Goal: Transaction & Acquisition: Purchase product/service

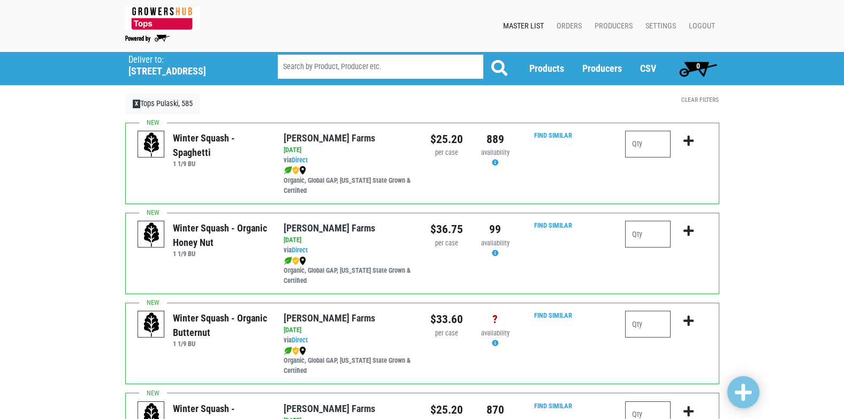
scroll to position [589, 0]
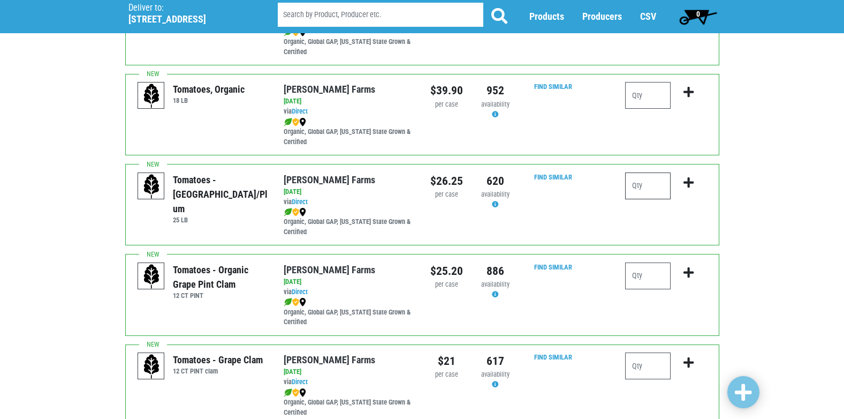
click at [633, 182] on input "number" at bounding box center [648, 185] width 46 height 27
type input "1"
click at [692, 182] on icon "submit" at bounding box center [689, 183] width 10 height 12
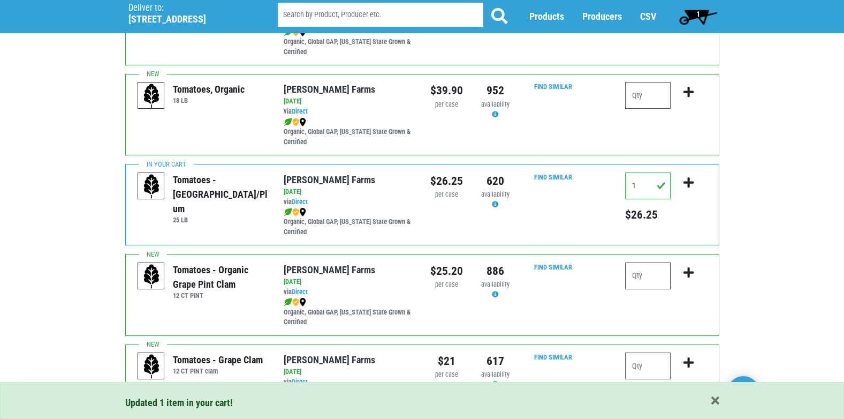
click at [643, 280] on input "number" at bounding box center [648, 275] width 46 height 27
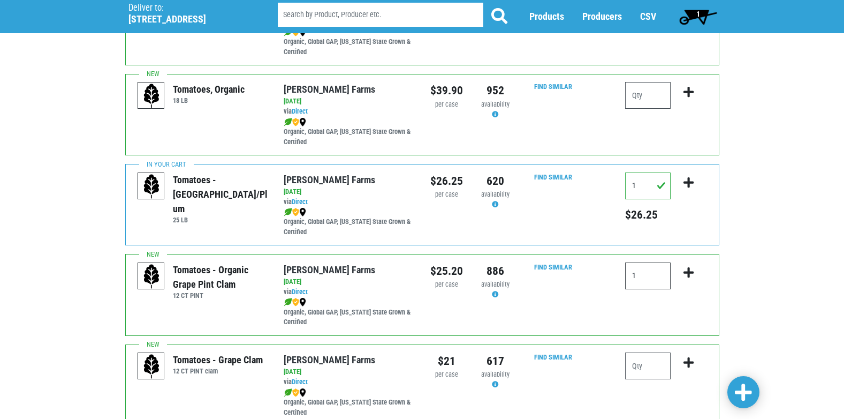
type input "1"
click at [691, 273] on icon "submit" at bounding box center [689, 273] width 10 height 12
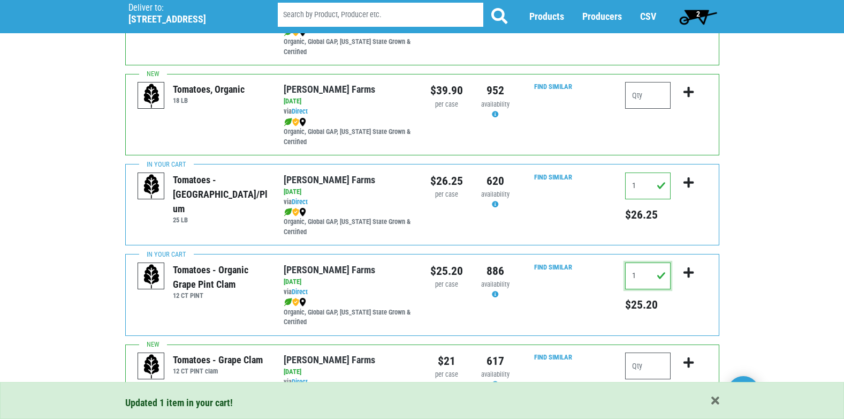
click at [644, 275] on input "1" at bounding box center [648, 275] width 46 height 27
type input "2"
click at [687, 271] on icon "submit" at bounding box center [689, 273] width 10 height 12
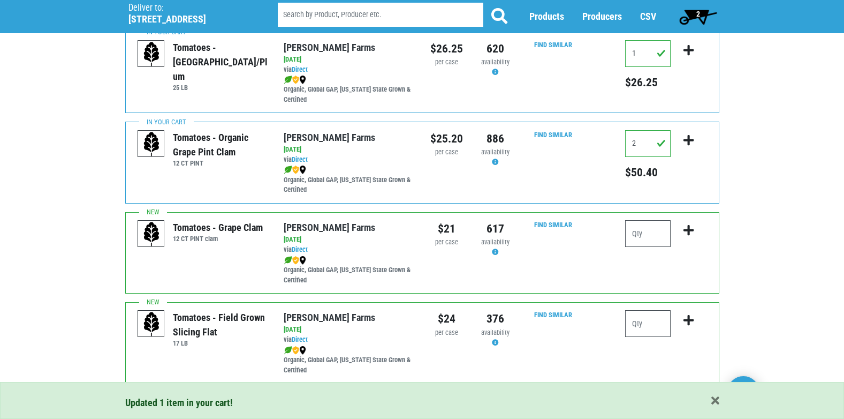
scroll to position [750, 0]
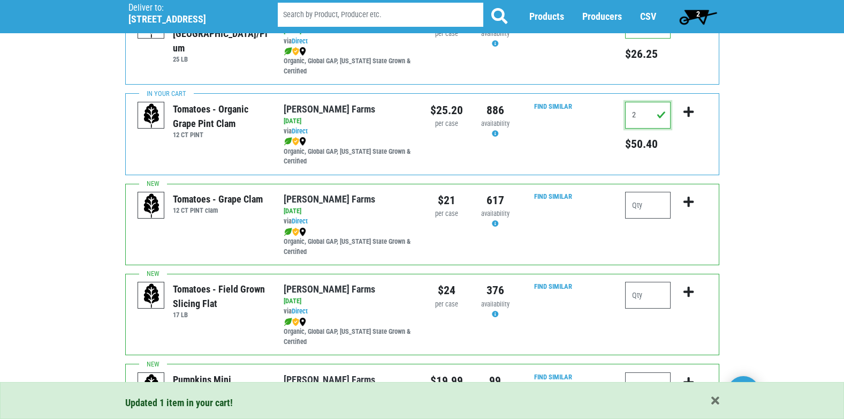
click at [638, 113] on input "2" at bounding box center [648, 115] width 46 height 27
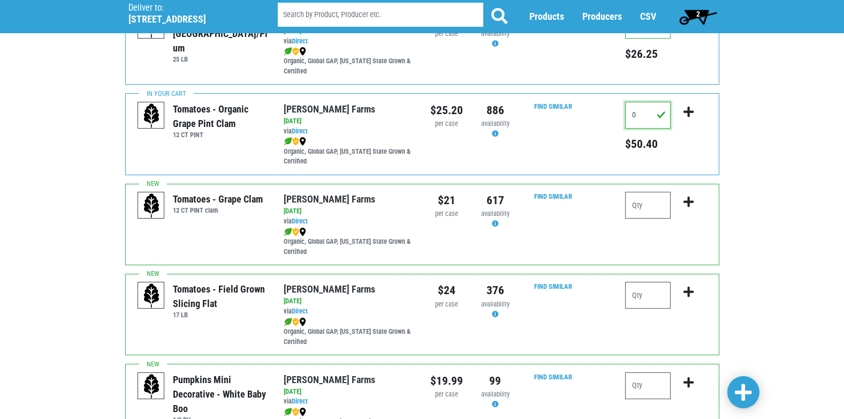
type input "0"
click at [689, 114] on icon "submit" at bounding box center [689, 112] width 10 height 12
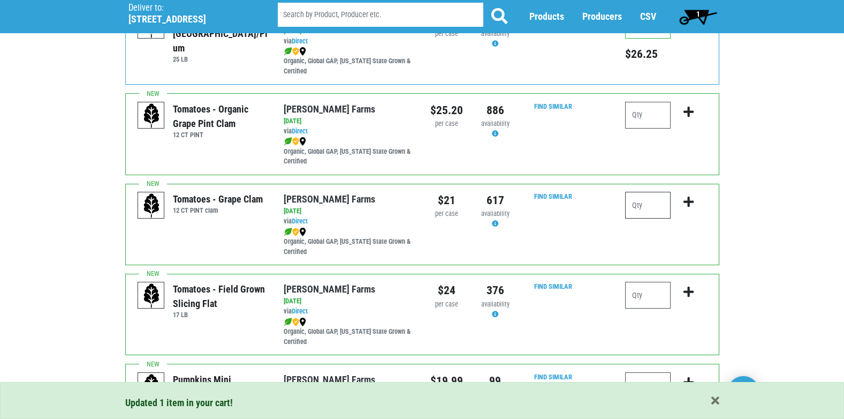
click at [643, 212] on input "number" at bounding box center [648, 205] width 46 height 27
type input "2"
click at [686, 202] on icon "submit" at bounding box center [689, 202] width 10 height 12
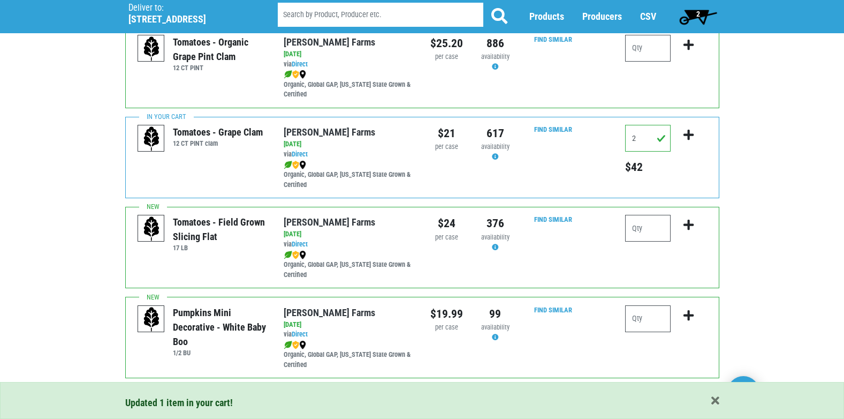
scroll to position [857, 0]
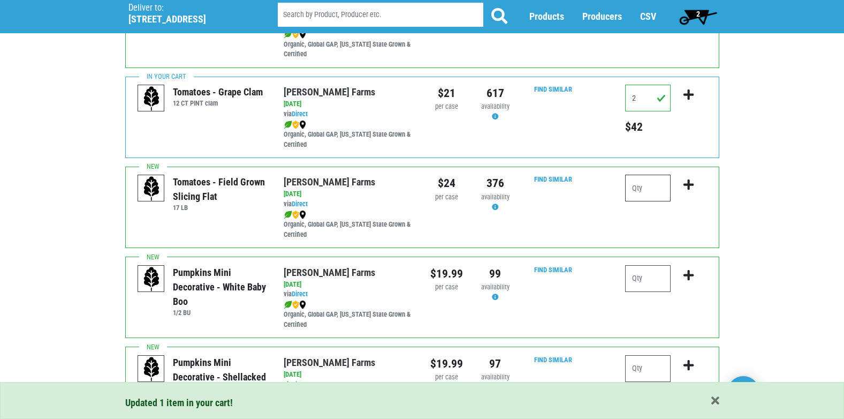
click at [635, 192] on input "number" at bounding box center [648, 188] width 46 height 27
type input "2"
click at [689, 184] on icon "submit" at bounding box center [689, 185] width 10 height 12
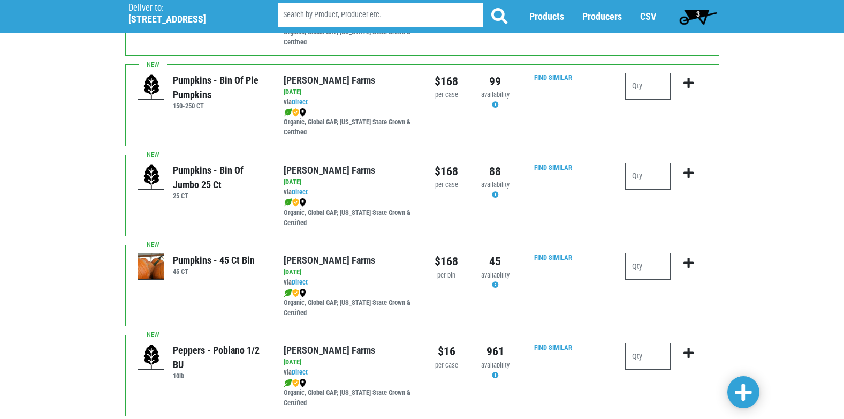
scroll to position [1553, 0]
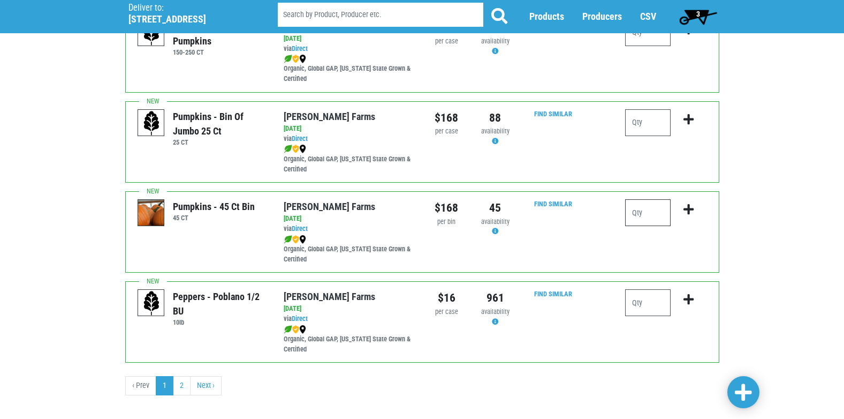
click at [635, 213] on input "number" at bounding box center [648, 212] width 46 height 27
type input "1"
click at [686, 207] on icon "submit" at bounding box center [689, 209] width 10 height 12
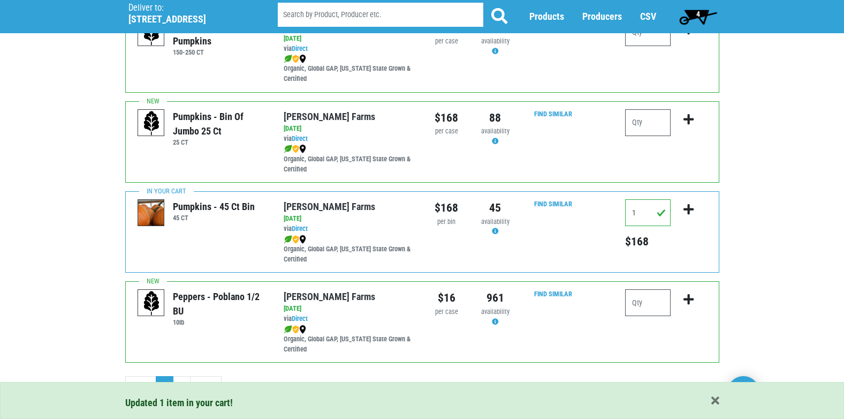
scroll to position [1565, 0]
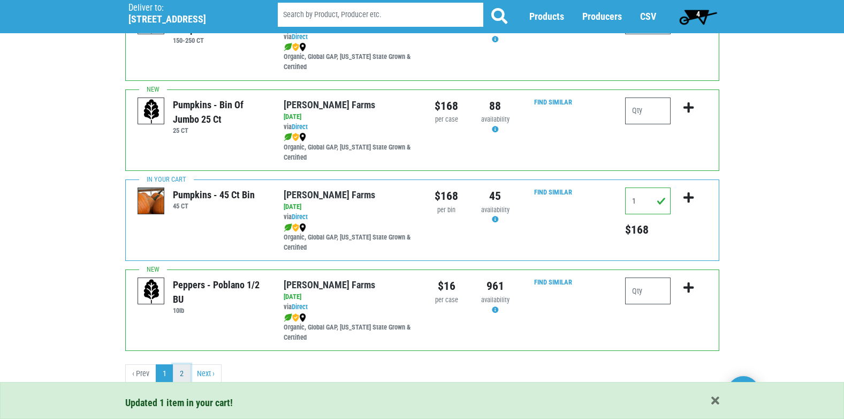
click at [177, 372] on link "2" at bounding box center [182, 373] width 18 height 19
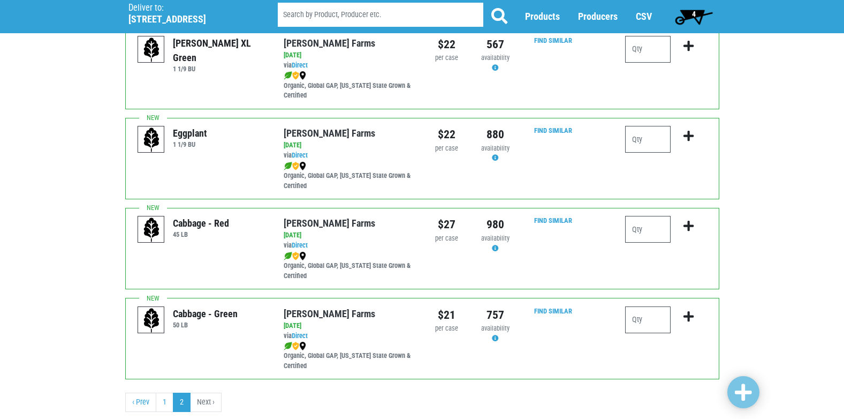
scroll to position [484, 0]
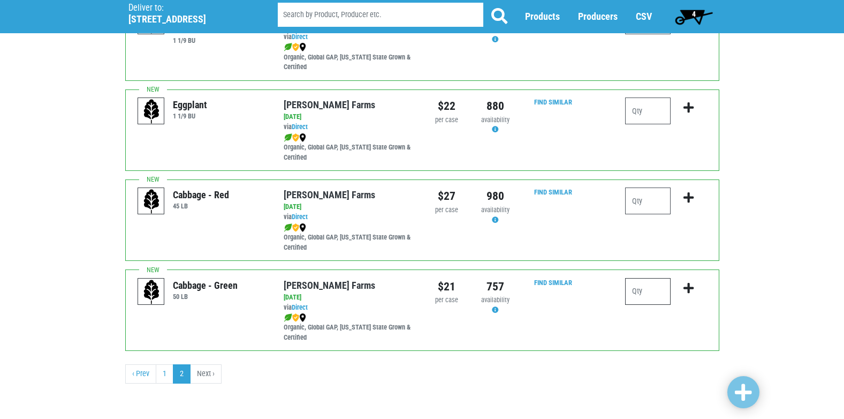
click at [645, 296] on input "number" at bounding box center [648, 291] width 46 height 27
type input "1"
type input "2"
click at [692, 283] on icon "submit" at bounding box center [689, 288] width 10 height 12
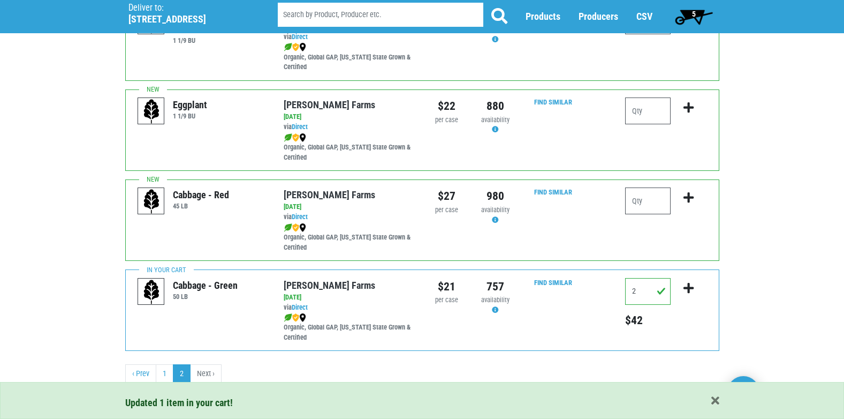
click at [697, 11] on span "5" at bounding box center [694, 16] width 48 height 21
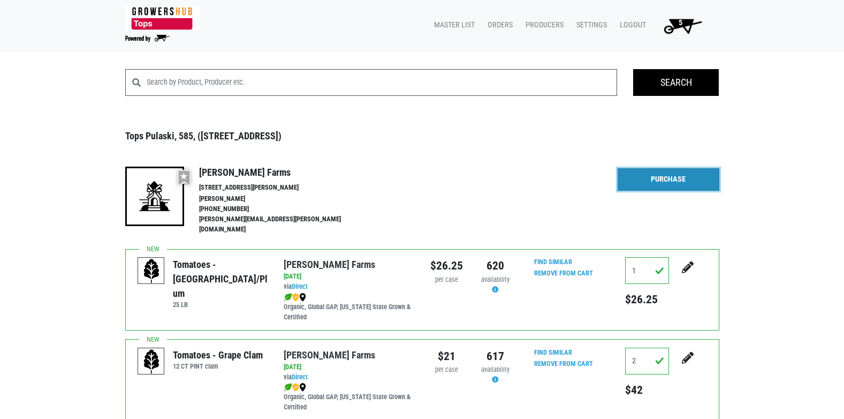
click at [658, 182] on link "Purchase" at bounding box center [669, 179] width 102 height 22
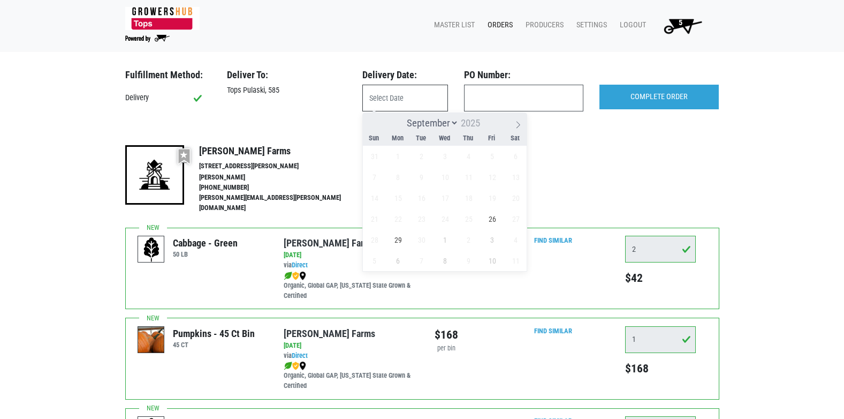
click at [400, 107] on input "text" at bounding box center [406, 98] width 86 height 27
click at [498, 220] on span "26" at bounding box center [492, 218] width 21 height 21
type input "2025-09-26"
click at [494, 218] on span "26" at bounding box center [492, 218] width 21 height 21
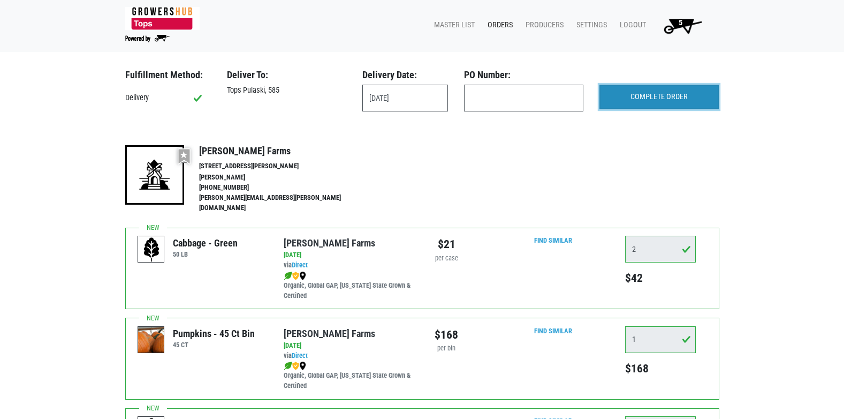
click at [670, 96] on input "COMPLETE ORDER" at bounding box center [659, 97] width 119 height 25
